Goal: Navigation & Orientation: Understand site structure

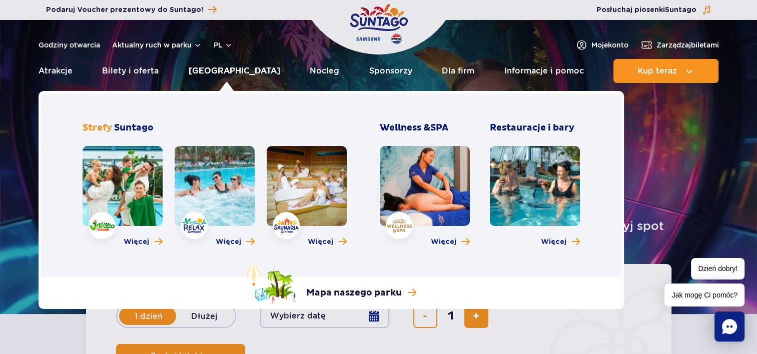
click at [225, 69] on link "[GEOGRAPHIC_DATA]" at bounding box center [235, 71] width 92 height 24
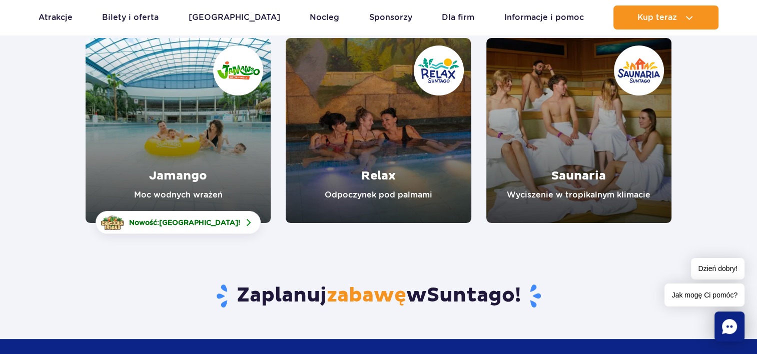
scroll to position [150, 0]
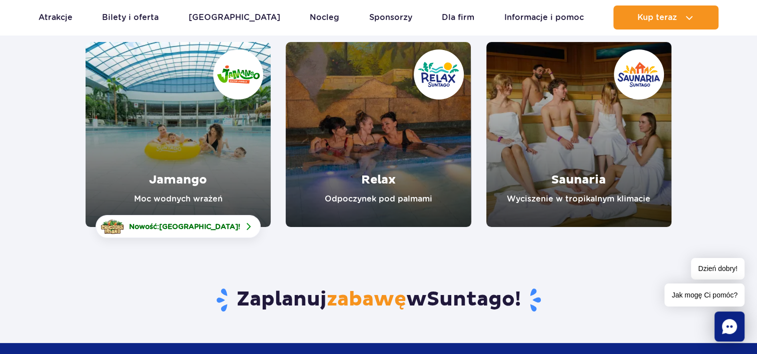
click at [527, 158] on link "Saunaria" at bounding box center [579, 134] width 185 height 185
drag, startPoint x: 411, startPoint y: 166, endPoint x: 528, endPoint y: 166, distance: 116.6
click at [411, 166] on link "Relax" at bounding box center [378, 134] width 185 height 185
click at [132, 112] on link "Jamango" at bounding box center [178, 134] width 185 height 185
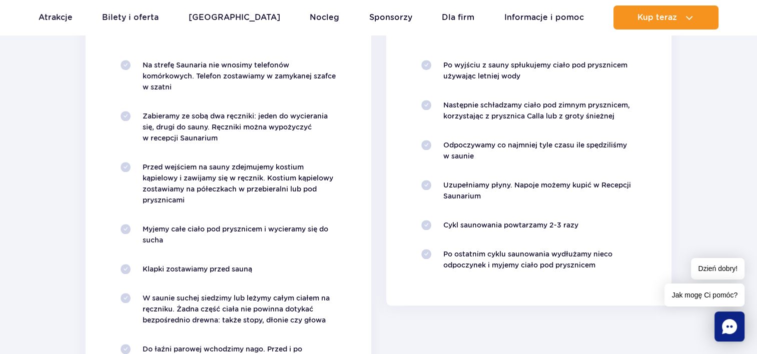
scroll to position [1051, 0]
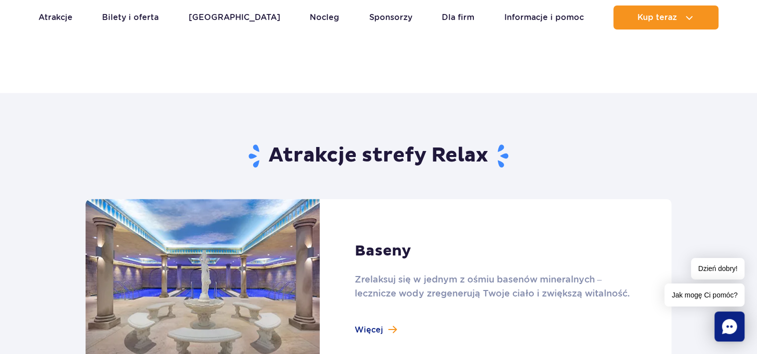
scroll to position [451, 0]
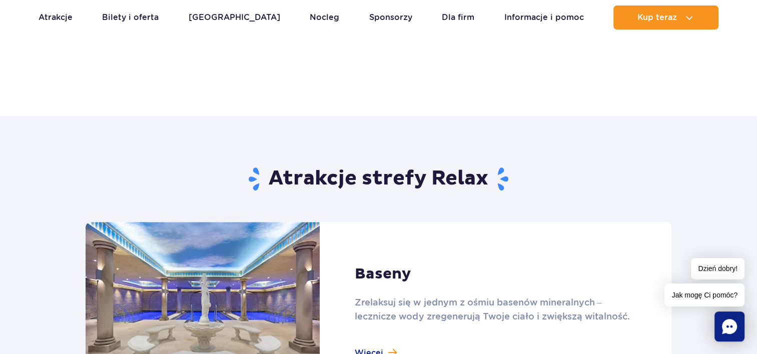
scroll to position [551, 0]
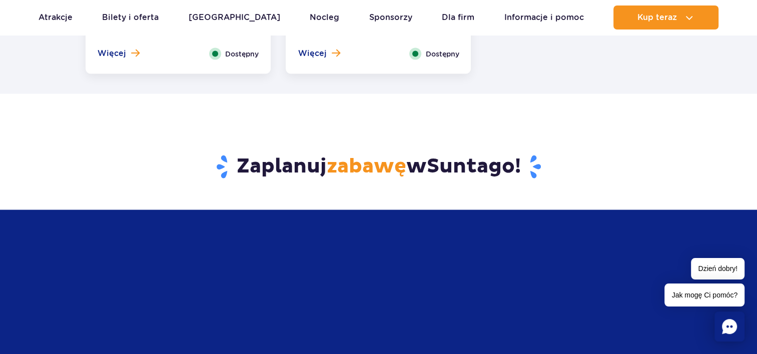
scroll to position [1702, 0]
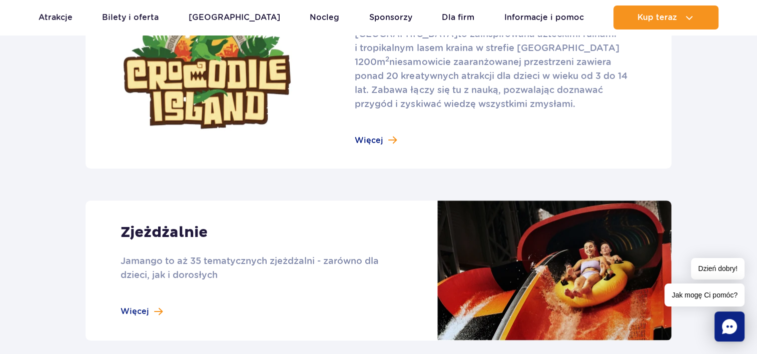
scroll to position [751, 0]
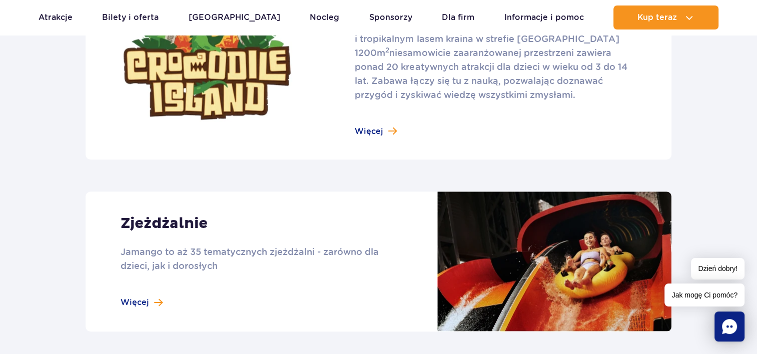
click at [160, 225] on link at bounding box center [379, 262] width 586 height 140
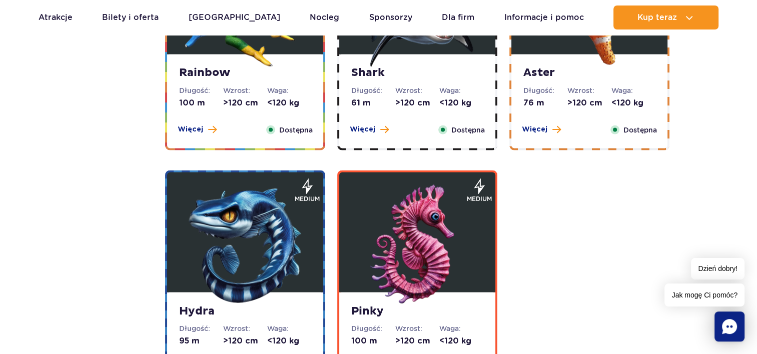
scroll to position [2052, 0]
